Goal: Task Accomplishment & Management: Use online tool/utility

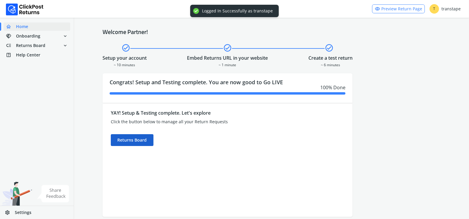
click at [136, 140] on div "Returns Board" at bounding box center [132, 140] width 43 height 12
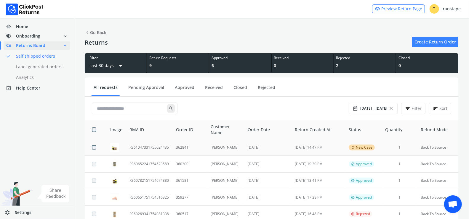
click at [174, 150] on td "362841" at bounding box center [189, 147] width 35 height 17
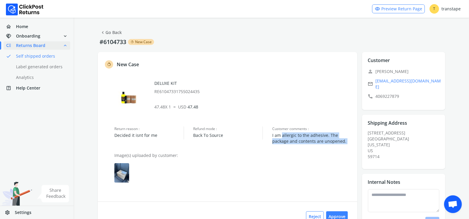
drag, startPoint x: 282, startPoint y: 135, endPoint x: 302, endPoint y: 146, distance: 23.0
click at [302, 146] on div "rotate_left New Case DELUXE KIT RE61047331755024435 47.48 X 1 = USD 47.48 Retur…" at bounding box center [227, 142] width 259 height 180
click at [122, 171] on img at bounding box center [121, 173] width 15 height 20
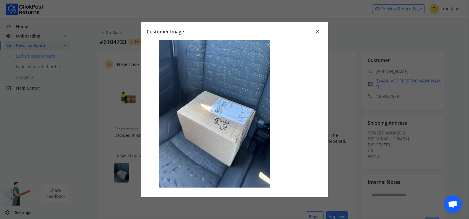
click at [318, 30] on span "close" at bounding box center [316, 32] width 5 height 8
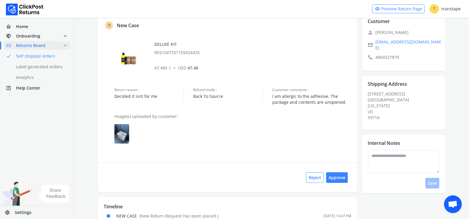
scroll to position [42, 0]
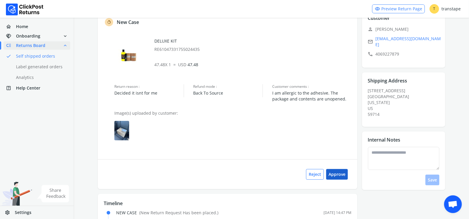
click at [340, 175] on button "Approve" at bounding box center [337, 174] width 22 height 11
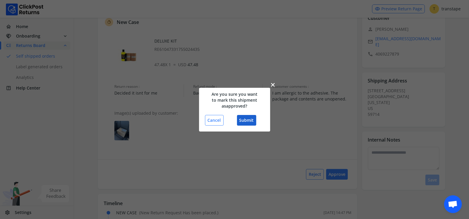
click at [251, 123] on button "Submit" at bounding box center [246, 120] width 19 height 11
